Goal: Information Seeking & Learning: Learn about a topic

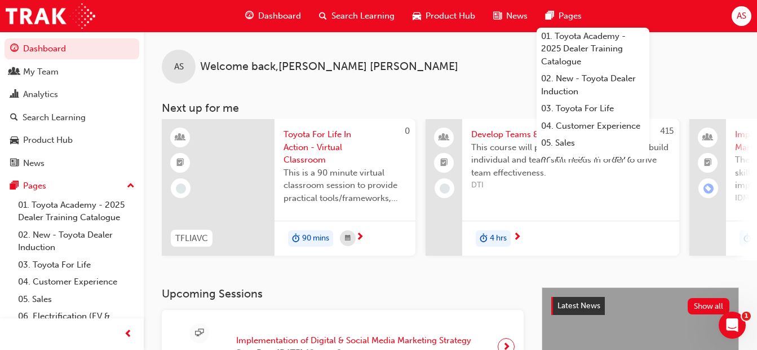
click at [321, 15] on span "search-icon" at bounding box center [323, 16] width 8 height 14
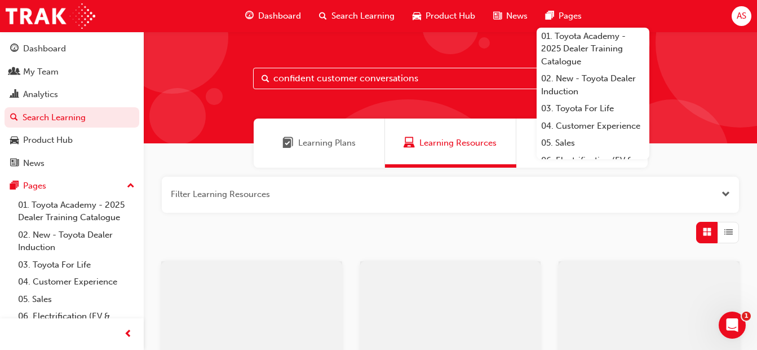
click at [301, 77] on input "confident customer conversations" at bounding box center [450, 78] width 395 height 21
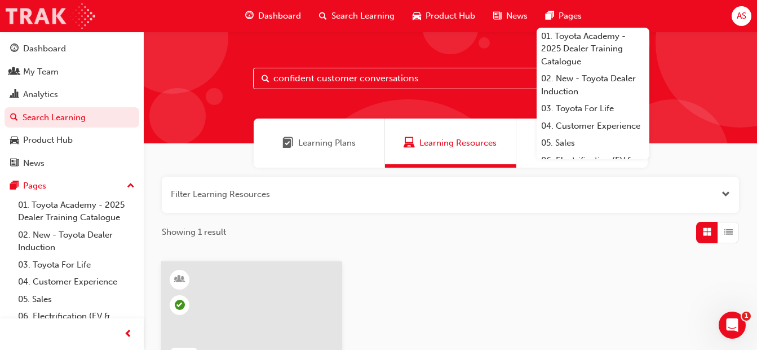
drag, startPoint x: 420, startPoint y: 78, endPoint x: 46, endPoint y: 13, distance: 380.1
click at [20, 60] on div "Dashboard My Team Analytics Search Learning Product Hub News Pages Pages 01. To…" at bounding box center [378, 311] width 757 height 622
paste input "[URL][DOMAIN_NAME]"
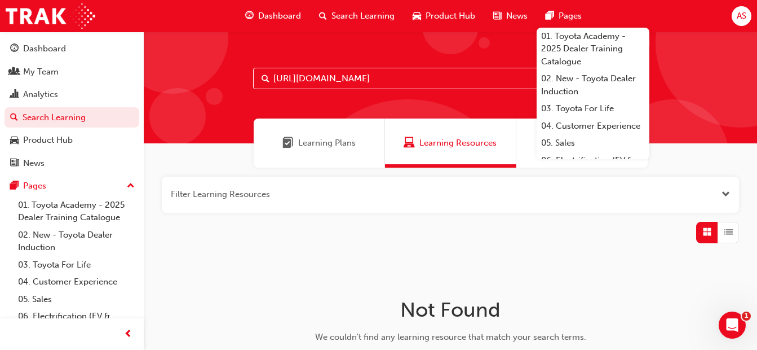
drag, startPoint x: 385, startPoint y: 80, endPoint x: 0, endPoint y: 58, distance: 385.8
click at [0, 68] on html "Your version of Internet Explorer is outdated and not supported. Please upgrade…" at bounding box center [378, 175] width 757 height 350
paste input "Australian Consumer Law - Dealer Service Staff"
type input "Australian Consumer Law - Dealer Service Staff"
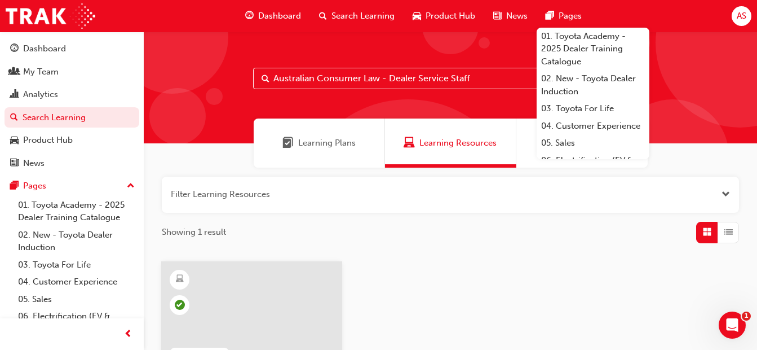
scroll to position [169, 0]
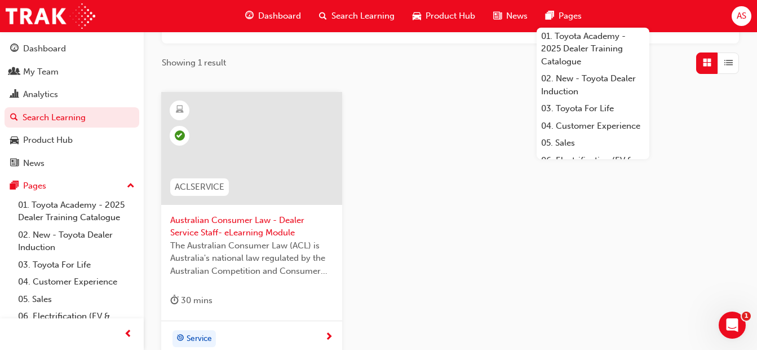
click at [274, 134] on div at bounding box center [251, 148] width 181 height 113
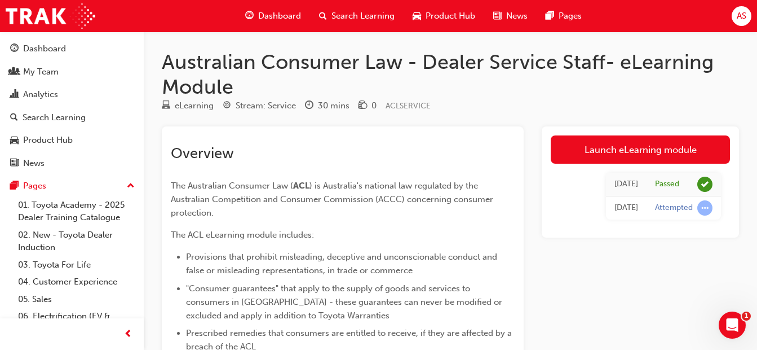
click at [320, 11] on span "search-icon" at bounding box center [323, 16] width 8 height 14
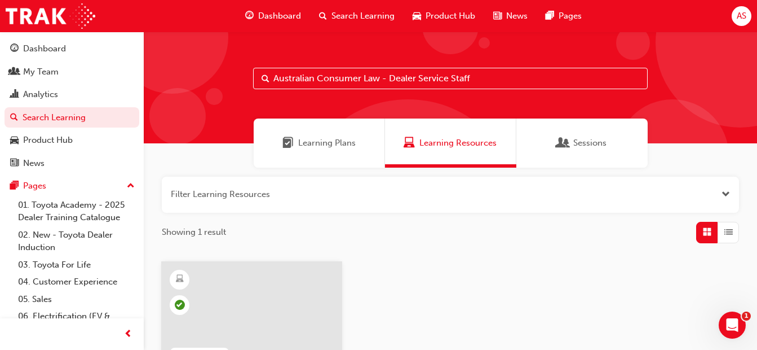
drag, startPoint x: 484, startPoint y: 78, endPoint x: -2, endPoint y: 46, distance: 487.2
click at [0, 46] on html "Your version of Internet Explorer is outdated and not supported. Please upgrade…" at bounding box center [378, 175] width 757 height 350
paste input "ales Staff-eLearning module"
type input "Australian Consumer Law - Dealer Sales Staff-eLearning module"
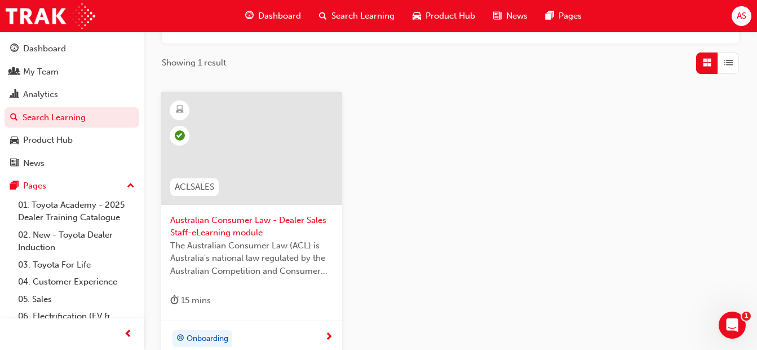
click at [220, 160] on div at bounding box center [251, 148] width 181 height 113
